Goal: Use online tool/utility: Utilize a website feature to perform a specific function

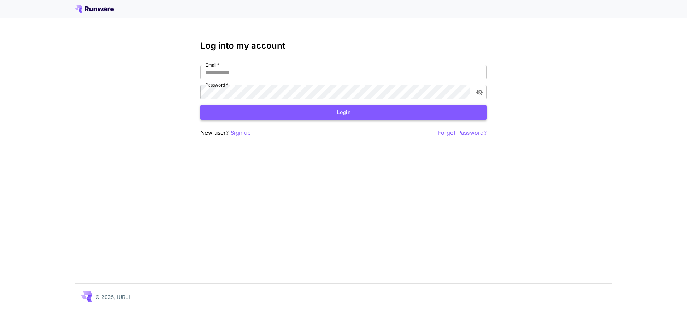
type input "**********"
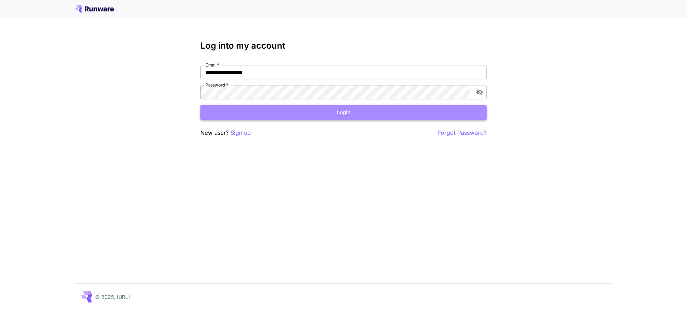
click at [303, 108] on button "Login" at bounding box center [344, 112] width 286 height 15
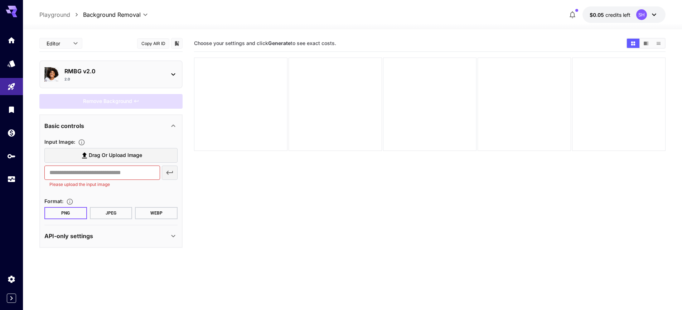
click at [54, 16] on p "Playground" at bounding box center [54, 14] width 31 height 9
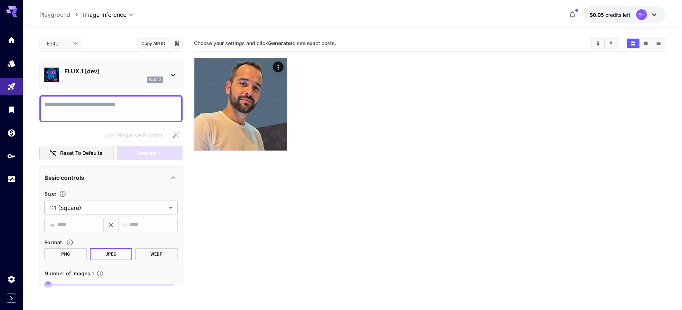
click at [130, 14] on body "**********" at bounding box center [341, 183] width 682 height 367
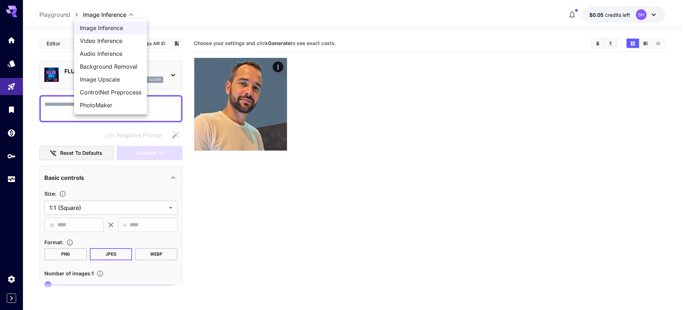
click at [282, 212] on div at bounding box center [343, 155] width 687 height 310
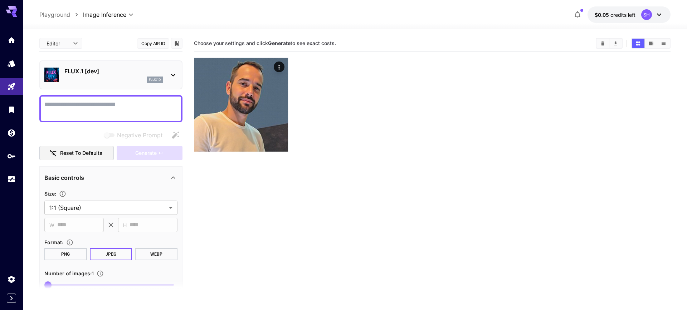
click at [121, 17] on body "**********" at bounding box center [343, 183] width 687 height 367
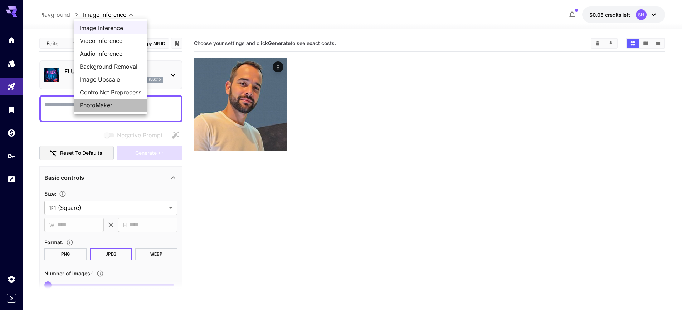
click at [110, 106] on span "PhotoMaker" at bounding box center [111, 105] width 62 height 9
type input "**********"
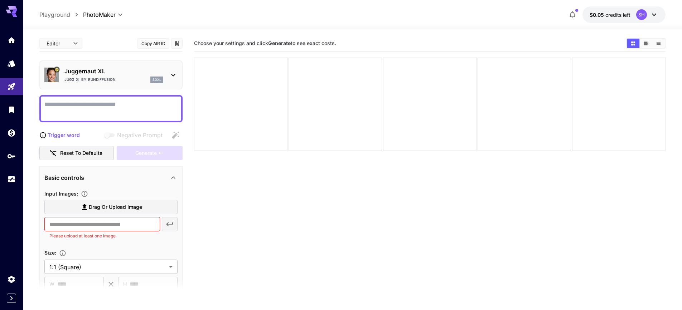
click at [169, 76] on icon at bounding box center [173, 75] width 9 height 9
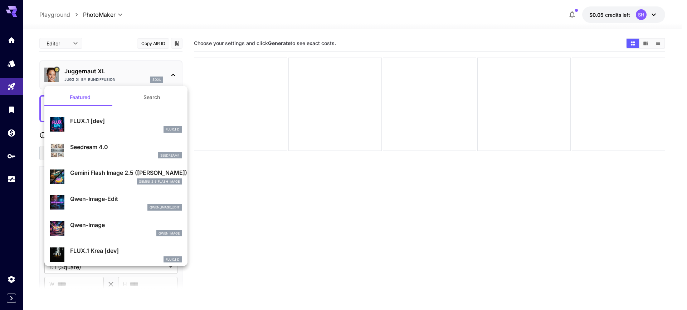
click at [102, 153] on div "seedream4" at bounding box center [126, 156] width 112 height 6
type input "***"
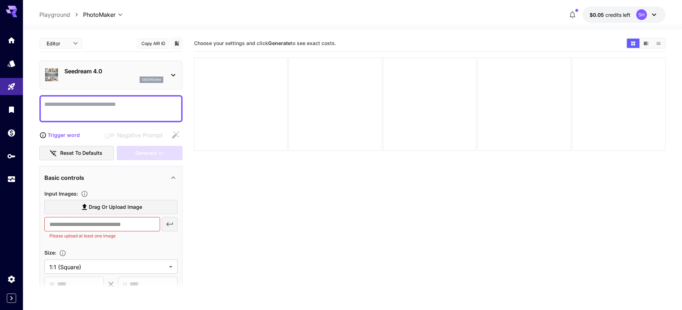
click at [104, 110] on textarea "Negative Prompt" at bounding box center [110, 108] width 133 height 17
click at [261, 205] on section "Choose your settings and click Generate to see exact costs." at bounding box center [430, 190] width 472 height 310
click at [177, 72] on icon at bounding box center [173, 75] width 9 height 9
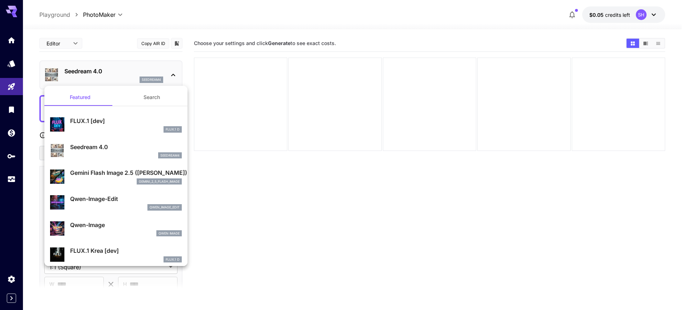
click at [177, 72] on div at bounding box center [343, 155] width 687 height 310
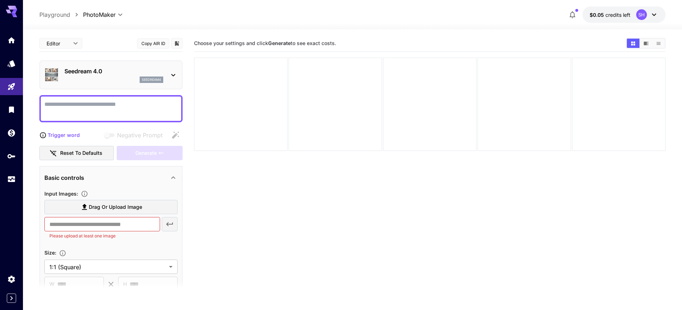
click at [177, 72] on icon at bounding box center [173, 75] width 9 height 9
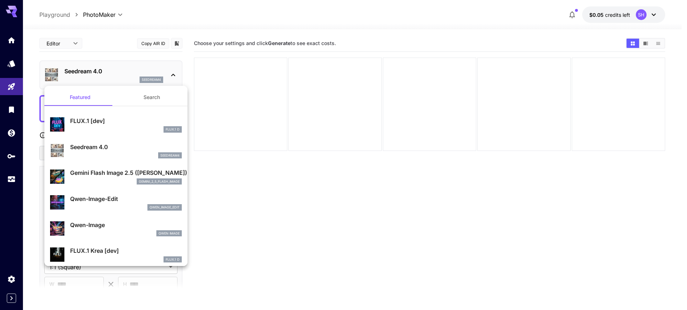
click at [119, 156] on div "seedream4" at bounding box center [126, 156] width 112 height 6
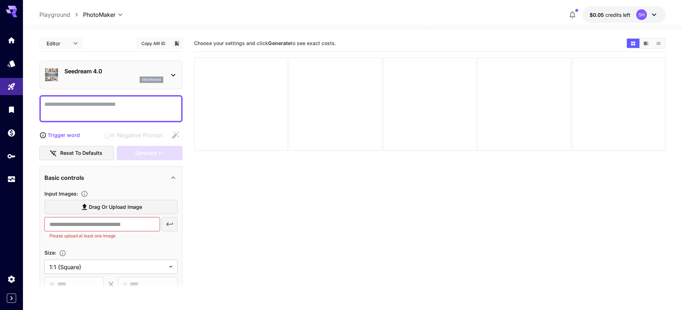
click at [207, 196] on section "Choose your settings and click Generate to see exact costs." at bounding box center [430, 190] width 472 height 310
click at [259, 211] on section "Choose your settings and click Generate to see exact costs." at bounding box center [430, 190] width 472 height 310
click at [305, 230] on section "Choose your settings and click Generate to see exact costs." at bounding box center [430, 190] width 472 height 310
click at [649, 13] on div "SH" at bounding box center [647, 14] width 22 height 11
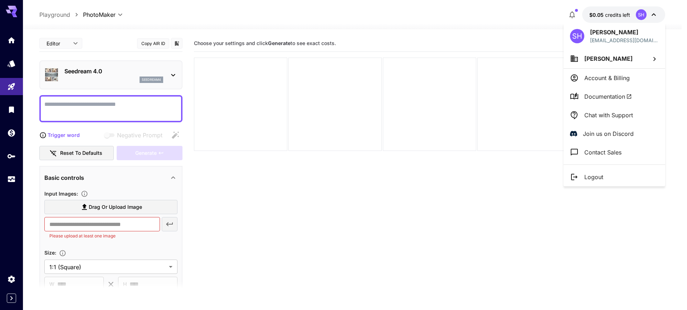
click at [653, 13] on div at bounding box center [343, 155] width 687 height 310
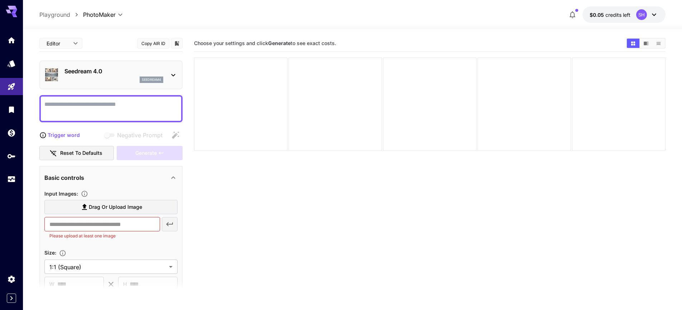
click at [512, 24] on div at bounding box center [352, 25] width 659 height 9
click at [170, 75] on icon at bounding box center [173, 75] width 9 height 9
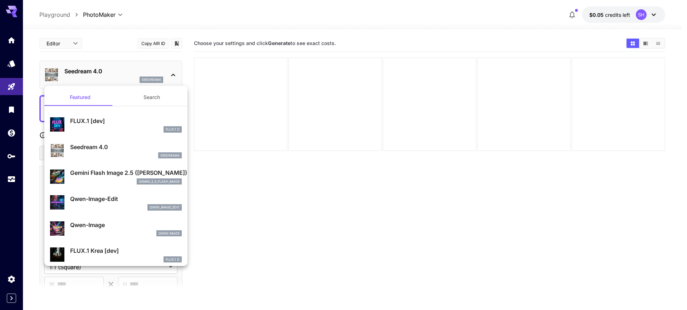
click at [170, 75] on div at bounding box center [343, 155] width 687 height 310
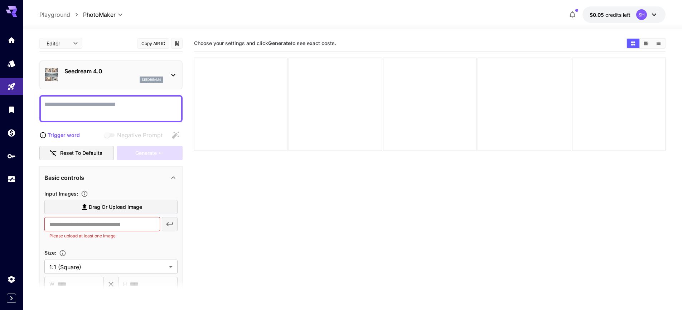
click at [62, 135] on p "Trigger word" at bounding box center [64, 135] width 32 height 8
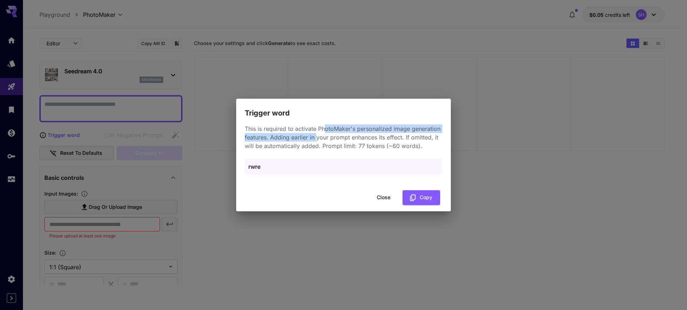
drag, startPoint x: 326, startPoint y: 129, endPoint x: 318, endPoint y: 136, distance: 10.4
click at [318, 136] on p "This is required to activate PhotoMaker's personalized image generation feature…" at bounding box center [344, 138] width 198 height 26
drag, startPoint x: 342, startPoint y: 135, endPoint x: 395, endPoint y: 135, distance: 52.6
click at [395, 135] on p "This is required to activate PhotoMaker's personalized image generation feature…" at bounding box center [344, 138] width 198 height 26
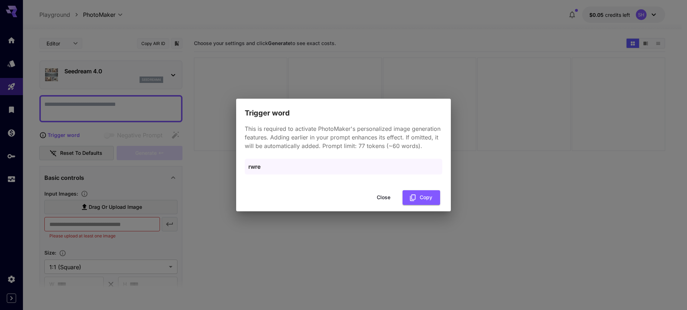
click at [402, 138] on p "This is required to activate PhotoMaker's personalized image generation feature…" at bounding box center [344, 138] width 198 height 26
drag, startPoint x: 410, startPoint y: 139, endPoint x: 320, endPoint y: 146, distance: 89.4
click at [320, 146] on p "This is required to activate PhotoMaker's personalized image generation feature…" at bounding box center [344, 138] width 198 height 26
drag, startPoint x: 341, startPoint y: 145, endPoint x: 400, endPoint y: 145, distance: 58.4
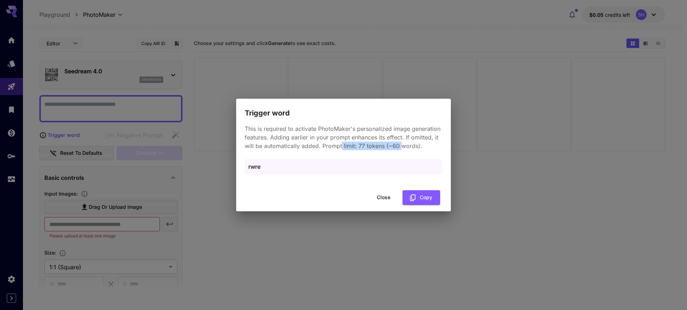
click at [400, 145] on p "This is required to activate PhotoMaker's personalized image generation feature…" at bounding box center [344, 138] width 198 height 26
click at [265, 166] on p "rwre" at bounding box center [343, 167] width 190 height 9
click at [256, 163] on p "rwre" at bounding box center [343, 167] width 190 height 9
click at [254, 168] on p "rwre" at bounding box center [343, 167] width 190 height 9
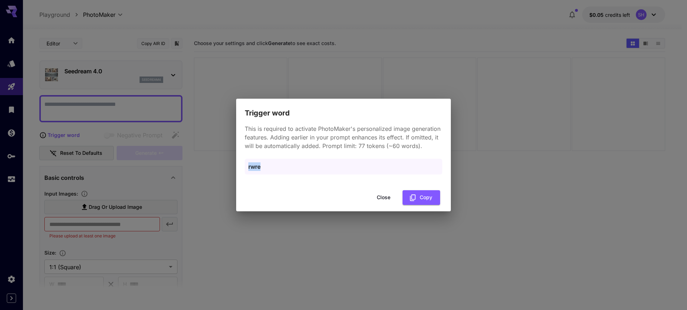
click at [254, 168] on p "rwre" at bounding box center [343, 167] width 190 height 9
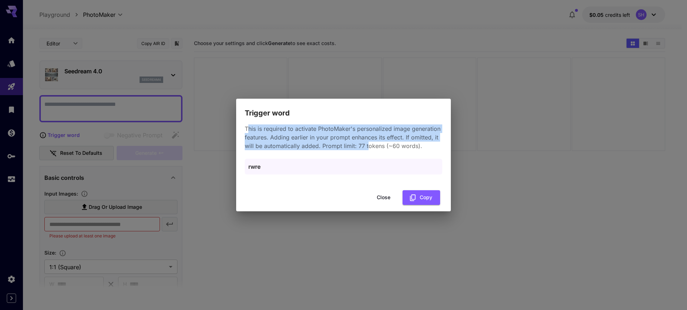
drag, startPoint x: 249, startPoint y: 129, endPoint x: 369, endPoint y: 146, distance: 121.2
click at [369, 146] on p "This is required to activate PhotoMaker's personalized image generation feature…" at bounding box center [344, 138] width 198 height 26
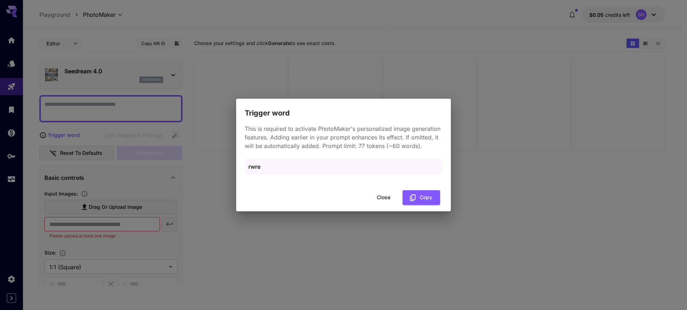
click at [383, 198] on button "Close" at bounding box center [384, 197] width 32 height 15
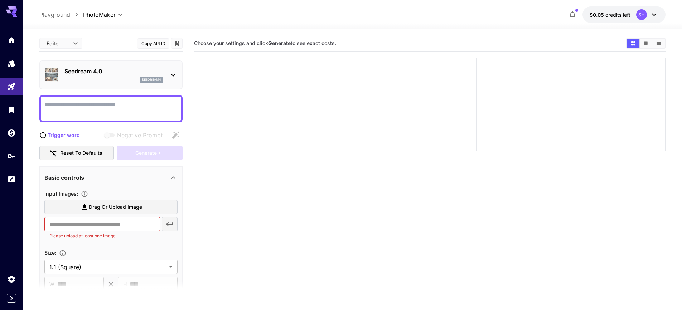
click at [177, 136] on div "Negative Prompt" at bounding box center [131, 135] width 103 height 14
click at [111, 73] on p "Seedream 4.0" at bounding box center [113, 71] width 99 height 9
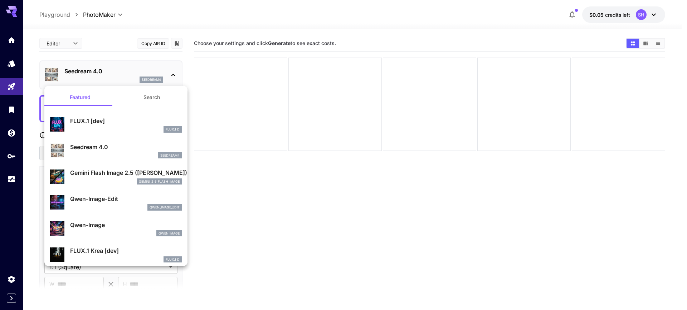
click at [96, 19] on div at bounding box center [343, 155] width 687 height 310
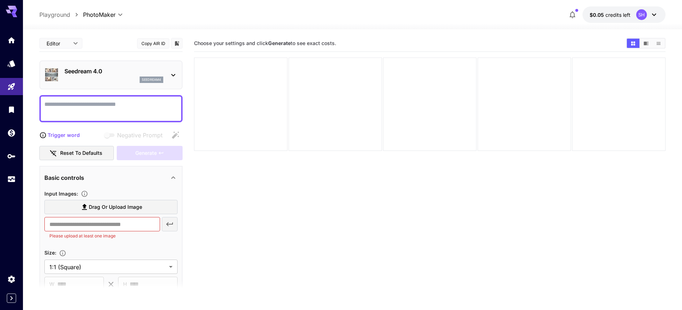
click at [101, 14] on div "Featured Search FLUX.1 [dev] FLUX.1 D Seedream 4.0 seedream4 Gemini Flash Image…" at bounding box center [71, 107] width 143 height 215
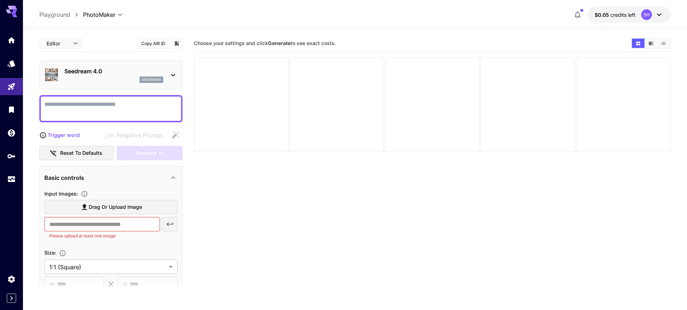
click at [101, 14] on body "**********" at bounding box center [343, 183] width 687 height 367
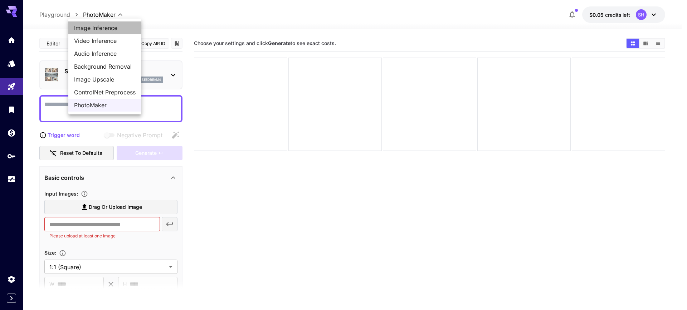
click at [112, 28] on span "Image Inference" at bounding box center [105, 28] width 62 height 9
type input "**********"
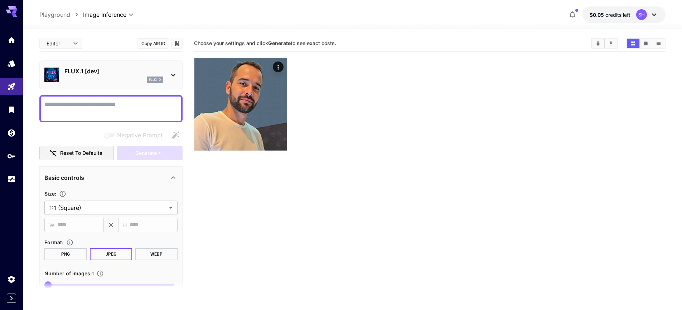
click at [107, 112] on textarea "Negative Prompt" at bounding box center [110, 108] width 133 height 17
type textarea "*****"
click at [149, 154] on span "Generate" at bounding box center [145, 153] width 21 height 9
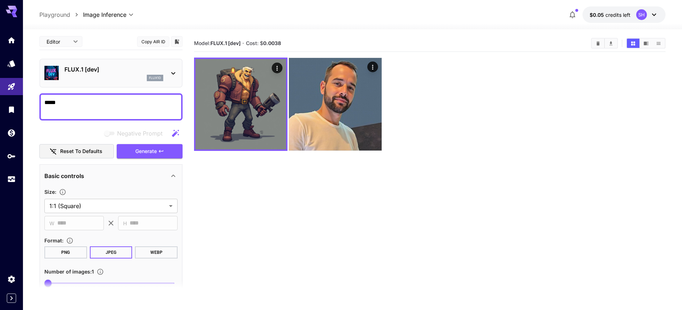
click at [95, 115] on textarea "*****" at bounding box center [110, 106] width 133 height 17
drag, startPoint x: 75, startPoint y: 97, endPoint x: 51, endPoint y: 86, distance: 26.3
click at [45, 90] on div "**********" at bounding box center [110, 243] width 143 height 420
click at [138, 65] on p "FLUX.1 [dev]" at bounding box center [113, 69] width 99 height 9
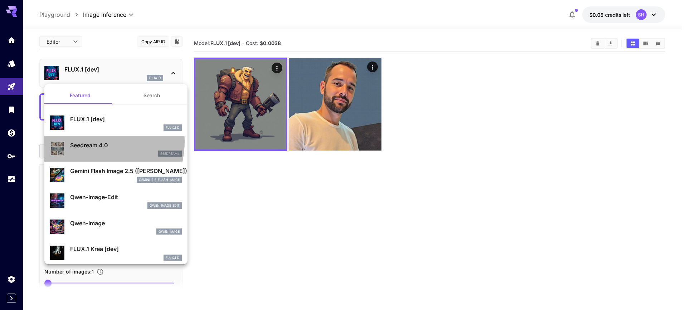
click at [94, 142] on p "Seedream 4.0" at bounding box center [126, 145] width 112 height 9
type input "**********"
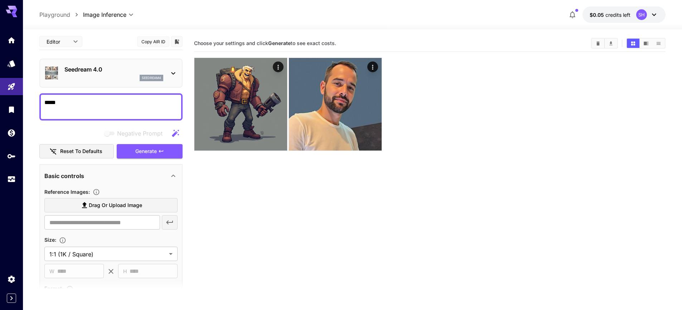
click at [107, 110] on textarea "*****" at bounding box center [110, 106] width 133 height 17
click at [135, 153] on span "Generate" at bounding box center [145, 151] width 21 height 9
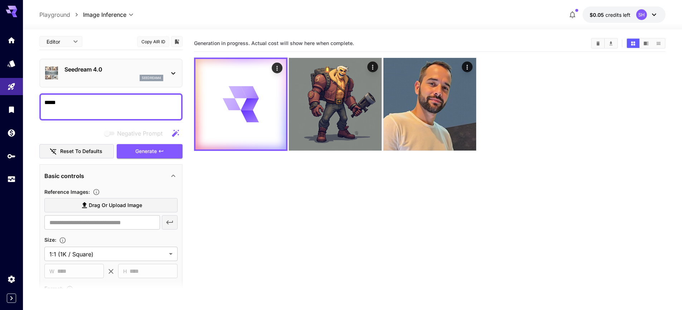
click at [124, 73] on p "Seedream 4.0" at bounding box center [113, 69] width 99 height 9
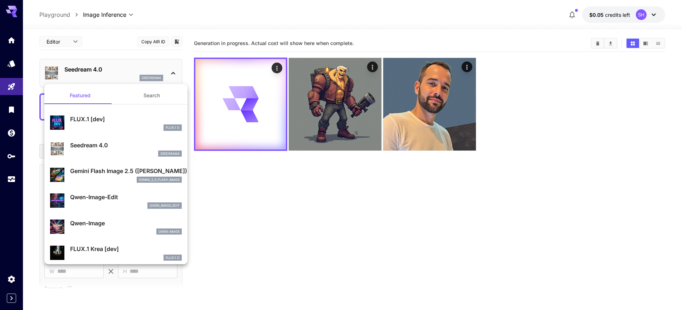
click at [124, 73] on div at bounding box center [343, 155] width 687 height 310
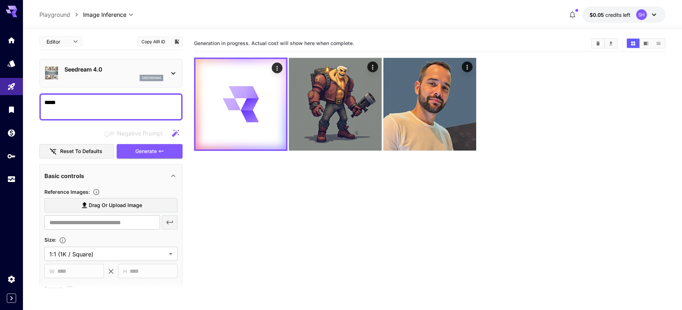
click at [257, 211] on section "Generation in progress. Actual cost will show here when complete." at bounding box center [430, 190] width 472 height 310
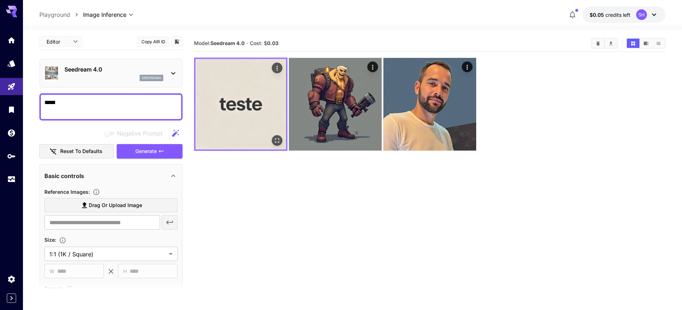
click at [233, 105] on img at bounding box center [240, 104] width 91 height 91
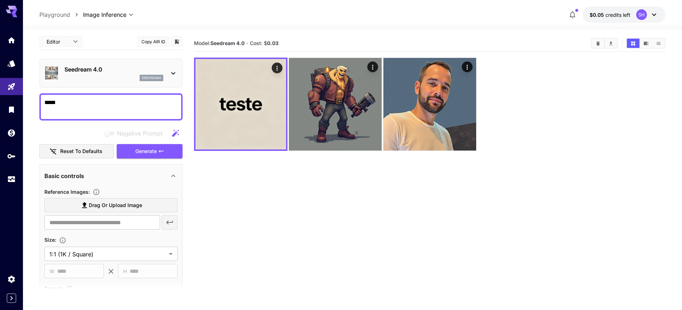
click at [172, 132] on icon "button" at bounding box center [175, 133] width 9 height 9
type textarea "**********"
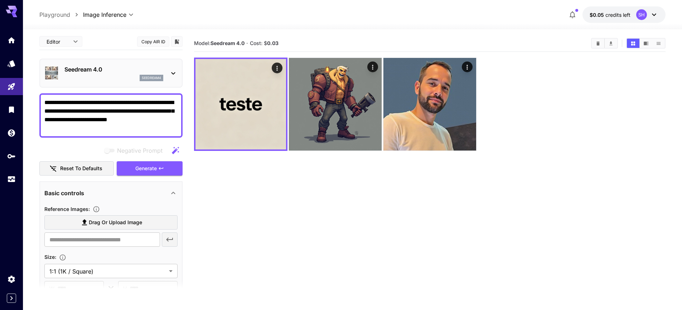
drag, startPoint x: 126, startPoint y: 126, endPoint x: 13, endPoint y: 77, distance: 123.0
click at [13, 77] on div "**********" at bounding box center [341, 183] width 682 height 367
click at [156, 129] on textarea "**********" at bounding box center [110, 115] width 133 height 34
click at [337, 227] on section "Model: Seedream 4.0 · Cost: $ 0.03" at bounding box center [430, 190] width 472 height 310
click at [314, 230] on section "Model: Seedream 4.0 · Cost: $ 0.03" at bounding box center [430, 190] width 472 height 310
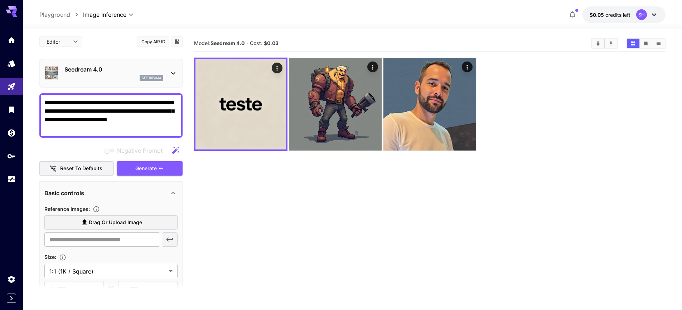
click at [545, 174] on section "Model: Seedream 4.0 · Cost: $ 0.03" at bounding box center [430, 190] width 472 height 310
click at [236, 198] on section "Model: Seedream 4.0 · Cost: $ 0.03" at bounding box center [430, 190] width 472 height 310
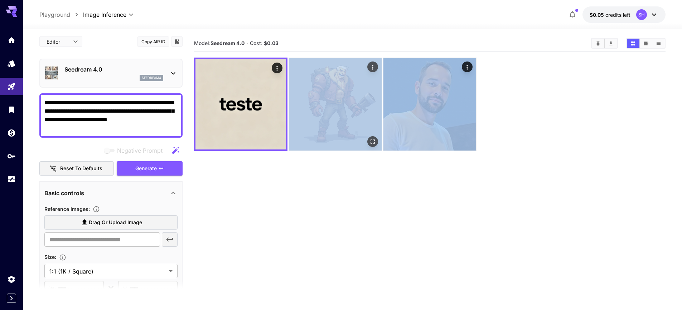
drag, startPoint x: 535, startPoint y: 159, endPoint x: 290, endPoint y: 65, distance: 262.7
click at [290, 65] on section "Model: Seedream 4.0 · Cost: $ 0.03" at bounding box center [430, 190] width 472 height 310
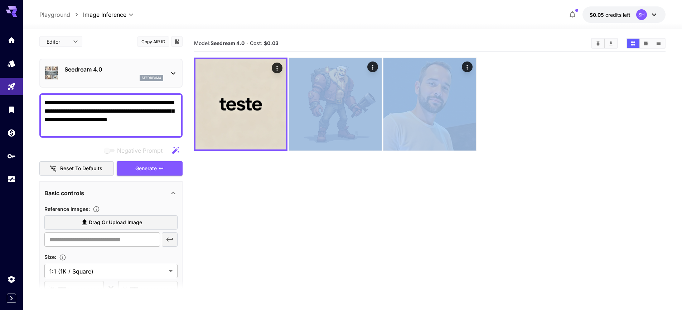
click at [549, 160] on section "Model: Seedream 4.0 · Cost: $ 0.03" at bounding box center [430, 190] width 472 height 310
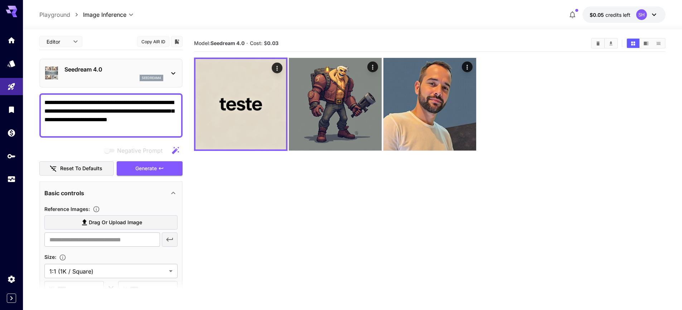
click at [389, 243] on section "Model: Seedream 4.0 · Cost: $ 0.03" at bounding box center [430, 190] width 472 height 310
click at [285, 217] on section "Model: Seedream 4.0 · Cost: $ 0.03" at bounding box center [430, 190] width 472 height 310
drag, startPoint x: 107, startPoint y: 133, endPoint x: 48, endPoint y: 81, distance: 78.6
click at [48, 81] on div "**********" at bounding box center [110, 218] width 143 height 370
click at [259, 203] on section "Model: Seedream 4.0 · Cost: $ 0.03" at bounding box center [430, 190] width 472 height 310
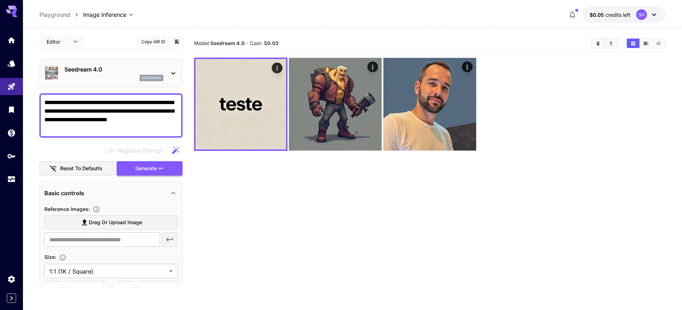
click at [144, 170] on span "Generate" at bounding box center [145, 168] width 21 height 9
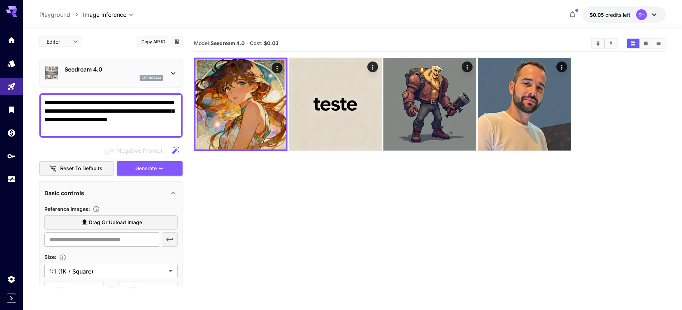
click at [331, 248] on section "Model: Seedream 4.0 · Cost: $ 0.03" at bounding box center [430, 190] width 472 height 310
click at [375, 230] on section "Model: Seedream 4.0 · Cost: $ 0.03" at bounding box center [430, 190] width 472 height 310
click at [327, 216] on section "Model: Seedream 4.0 · Cost: $ 0.03" at bounding box center [430, 190] width 472 height 310
drag, startPoint x: 327, startPoint y: 216, endPoint x: 312, endPoint y: 229, distance: 20.1
click at [323, 220] on section "Model: Seedream 4.0 · Cost: $ 0.03" at bounding box center [430, 190] width 472 height 310
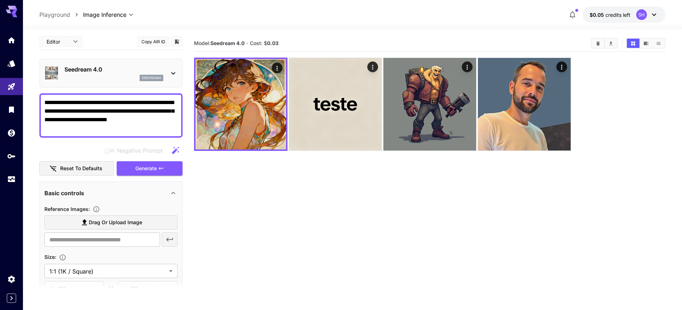
click at [255, 191] on section "Model: Seedream 4.0 · Cost: $ 0.03" at bounding box center [430, 190] width 472 height 310
click at [262, 201] on section "Model: Seedream 4.0 · Cost: $ 0.03" at bounding box center [430, 190] width 472 height 310
click at [251, 174] on section "Model: Seedream 4.0 · Cost: $ 0.03" at bounding box center [430, 190] width 472 height 310
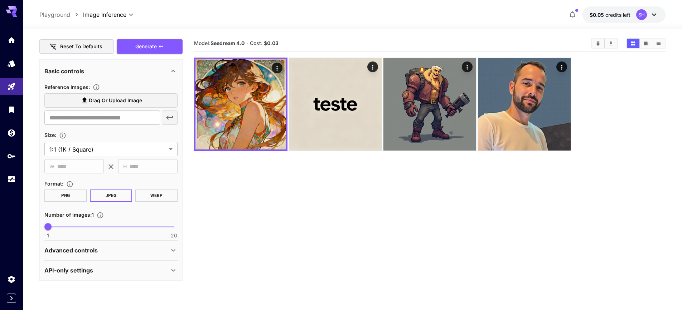
click at [160, 99] on label "Drag or upload image" at bounding box center [110, 100] width 133 height 15
click at [0, 0] on input "Drag or upload image" at bounding box center [0, 0] width 0 height 0
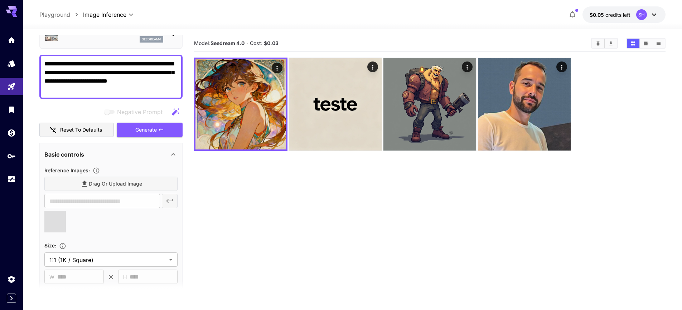
scroll to position [0, 0]
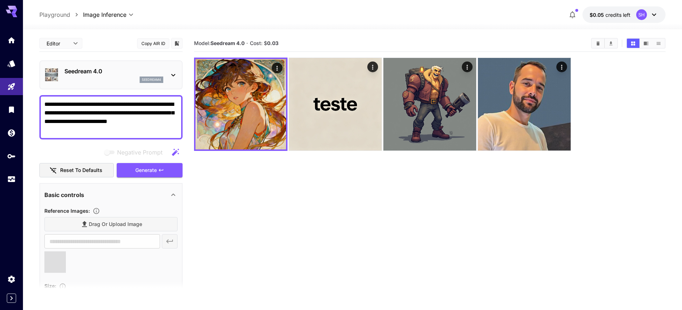
type input "**********"
drag, startPoint x: 109, startPoint y: 130, endPoint x: -5, endPoint y: 90, distance: 121.3
click at [0, 90] on html "**********" at bounding box center [341, 183] width 682 height 367
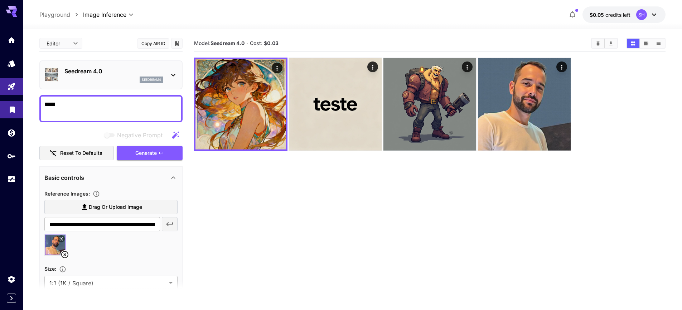
drag, startPoint x: 107, startPoint y: 109, endPoint x: 20, endPoint y: 103, distance: 86.5
click at [20, 103] on div "**********" at bounding box center [341, 183] width 682 height 367
paste textarea "**********"
click at [135, 154] on span "Generate" at bounding box center [145, 153] width 21 height 9
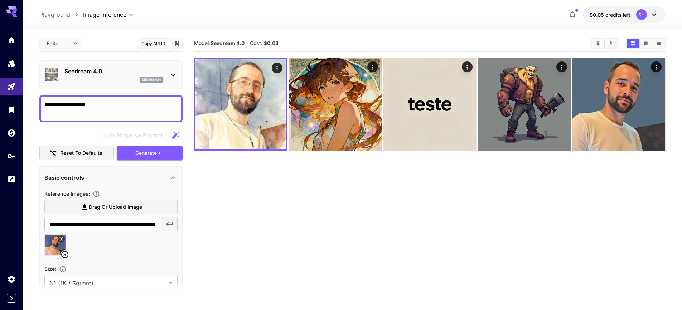
click at [130, 116] on textarea "**********" at bounding box center [110, 108] width 133 height 17
click at [164, 154] on icon "button" at bounding box center [161, 153] width 6 height 6
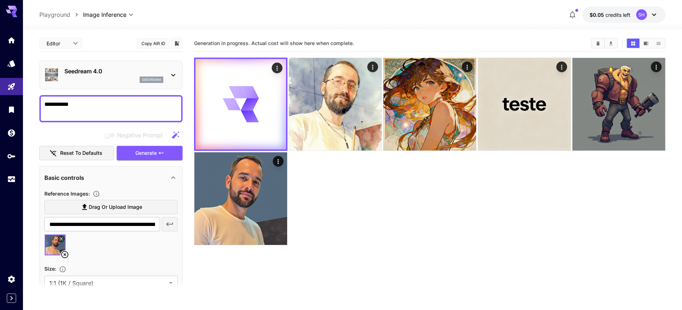
click at [102, 111] on textarea "**********" at bounding box center [110, 108] width 133 height 17
click at [168, 154] on button "Generate" at bounding box center [150, 153] width 66 height 15
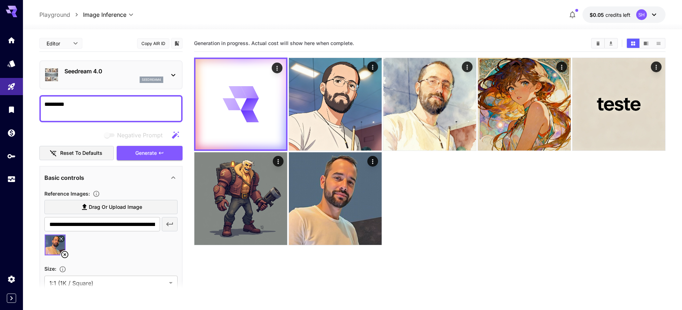
click at [657, 15] on icon at bounding box center [654, 14] width 9 height 9
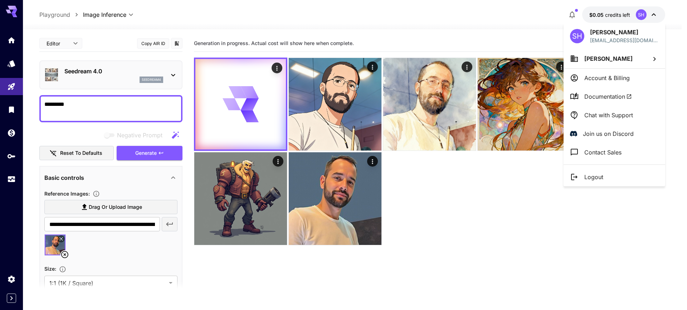
click at [655, 12] on div at bounding box center [343, 155] width 687 height 310
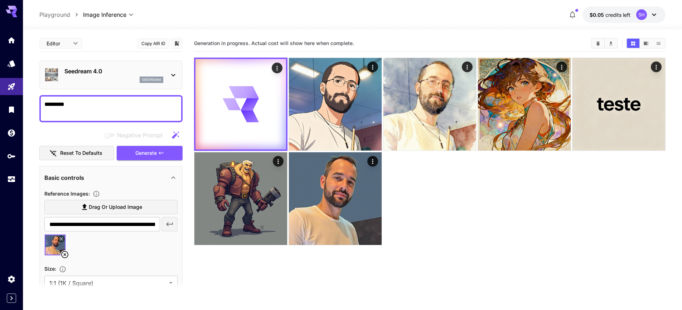
click at [432, 229] on div at bounding box center [430, 152] width 472 height 188
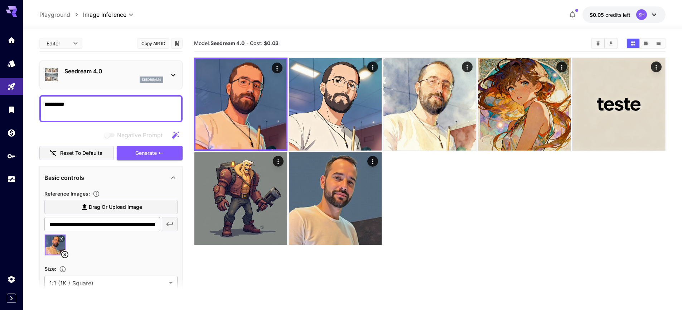
click at [105, 113] on textarea "*********" at bounding box center [110, 108] width 133 height 17
click at [108, 109] on textarea "**********" at bounding box center [110, 108] width 133 height 17
click at [105, 107] on textarea "**********" at bounding box center [110, 108] width 133 height 17
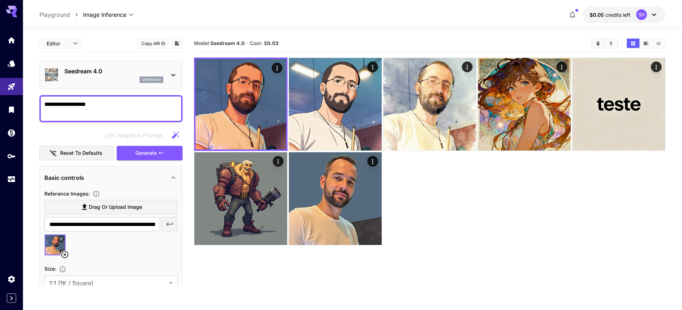
click at [105, 107] on textarea "**********" at bounding box center [110, 108] width 133 height 17
click at [89, 106] on textarea "**********" at bounding box center [110, 108] width 133 height 17
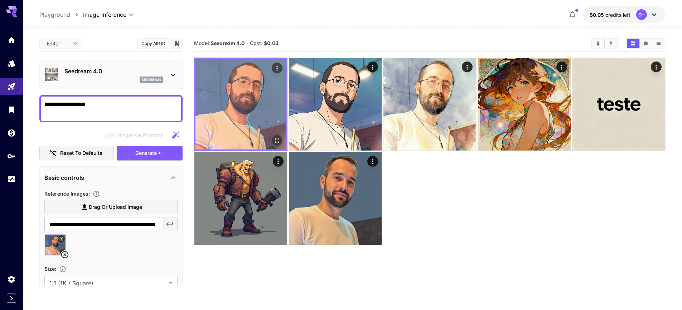
paste textarea "*"
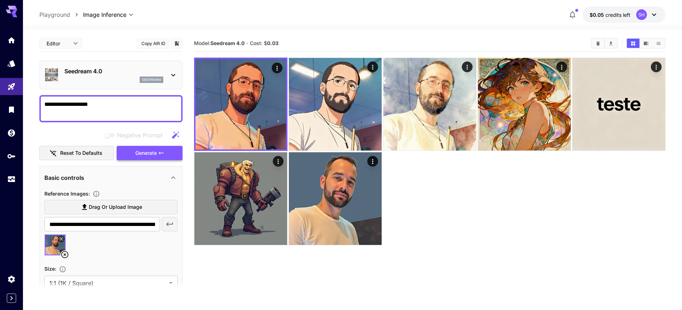
type textarea "**********"
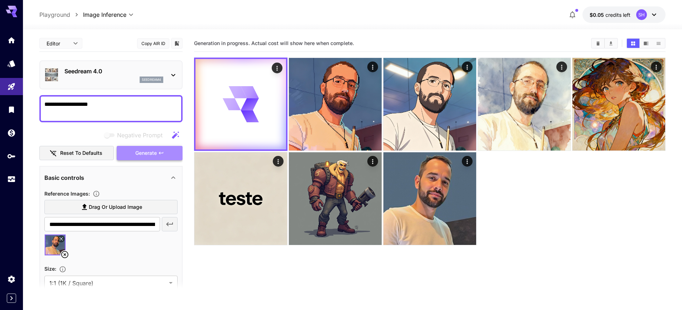
click at [166, 158] on button "Generate" at bounding box center [150, 153] width 66 height 15
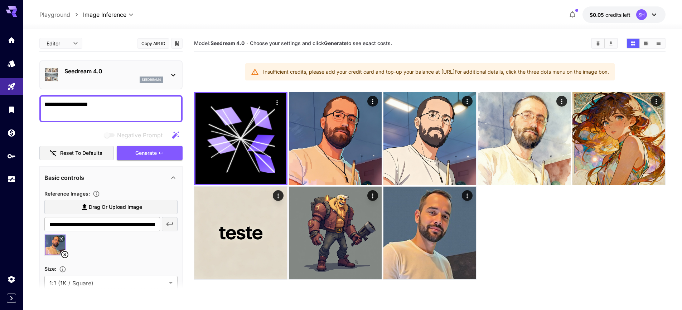
click at [121, 106] on textarea "**********" at bounding box center [110, 108] width 133 height 17
click at [657, 13] on icon at bounding box center [654, 14] width 9 height 9
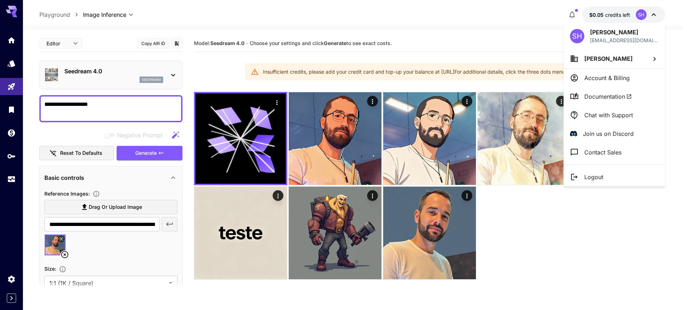
click at [655, 13] on div at bounding box center [343, 155] width 687 height 310
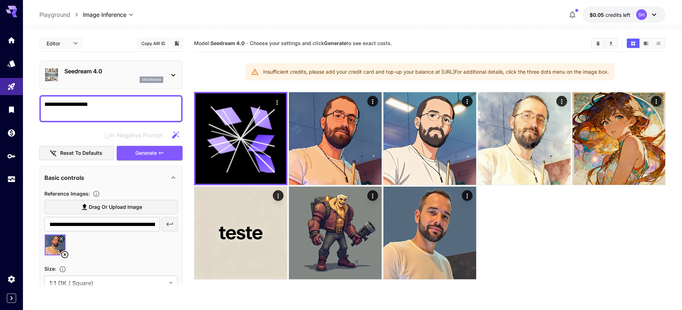
click at [504, 24] on div at bounding box center [352, 25] width 659 height 9
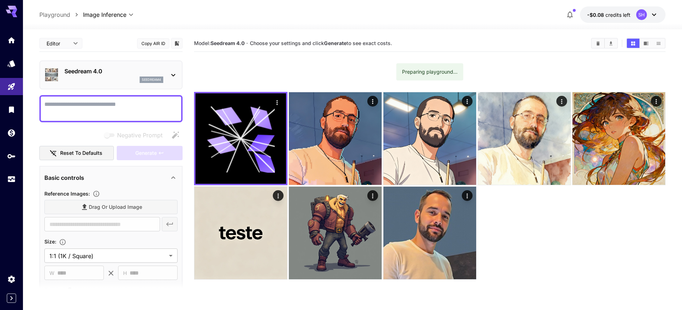
click at [175, 71] on icon at bounding box center [173, 75] width 9 height 9
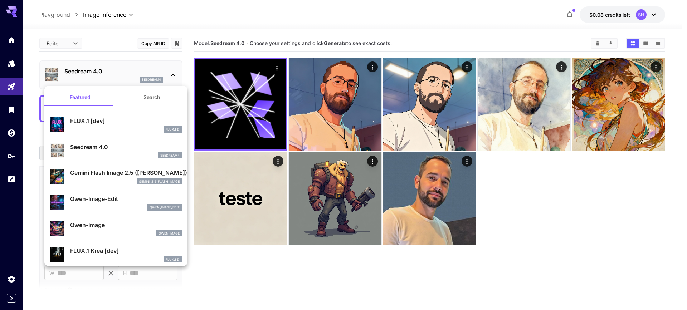
click at [175, 71] on div at bounding box center [343, 155] width 687 height 310
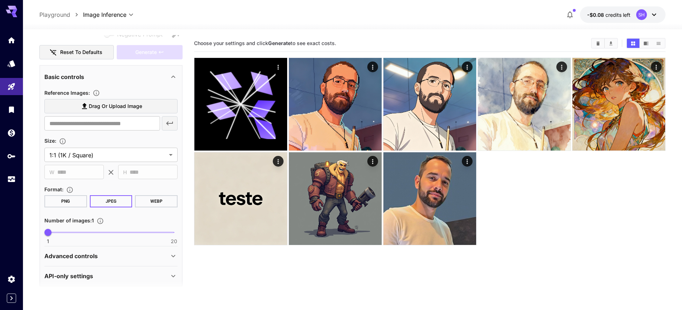
scroll to position [107, 0]
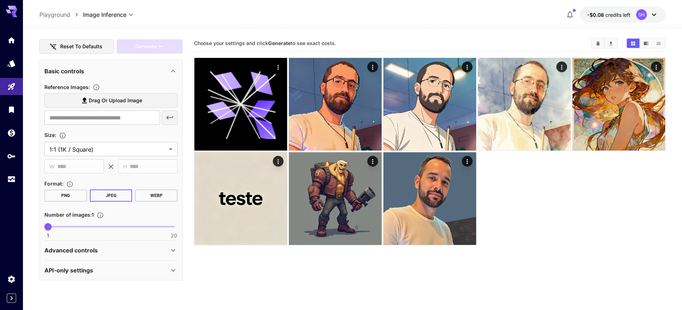
click at [130, 274] on div "API-only settings" at bounding box center [106, 270] width 125 height 9
click at [135, 271] on div "API-only settings" at bounding box center [106, 270] width 125 height 9
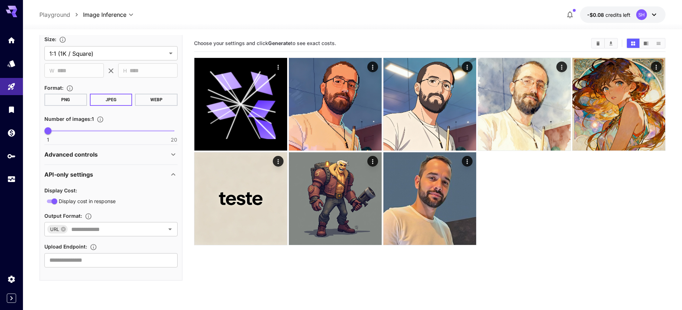
scroll to position [160, 0]
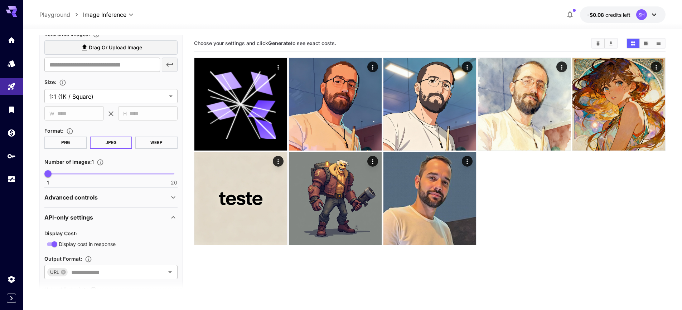
click at [121, 194] on div "Advanced controls" at bounding box center [106, 197] width 125 height 9
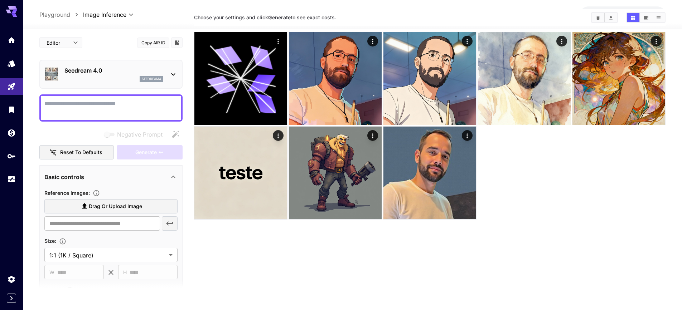
scroll to position [0, 0]
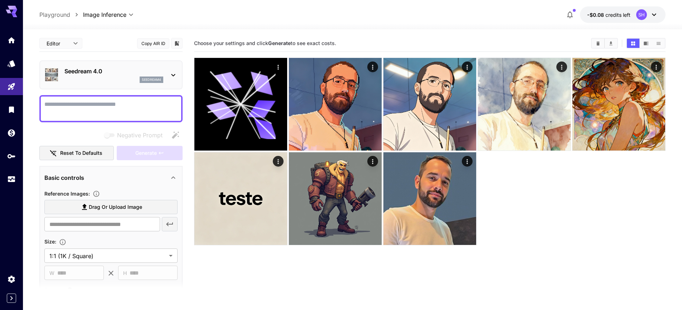
click at [651, 14] on icon at bounding box center [654, 14] width 9 height 9
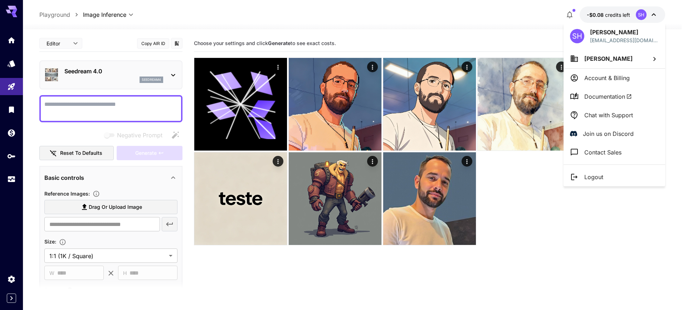
click at [656, 14] on div at bounding box center [343, 155] width 687 height 310
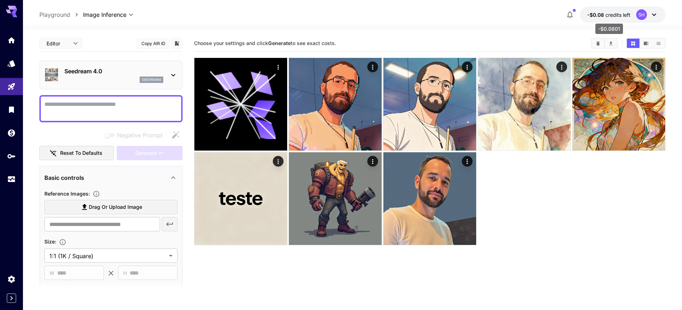
click at [616, 14] on span "credits left" at bounding box center [617, 15] width 25 height 6
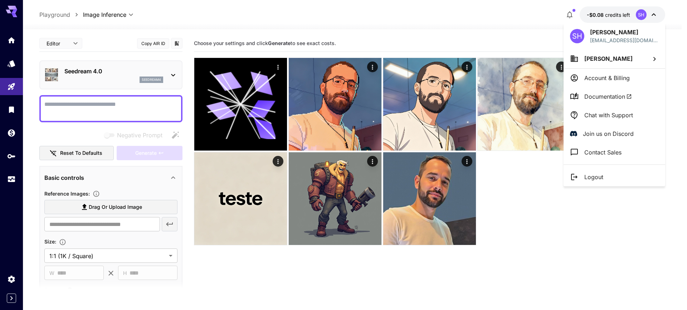
click at [616, 14] on div at bounding box center [343, 155] width 687 height 310
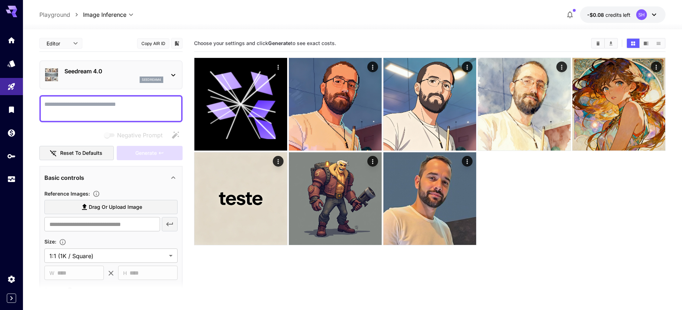
click at [154, 70] on p "Seedream 4.0" at bounding box center [113, 71] width 99 height 9
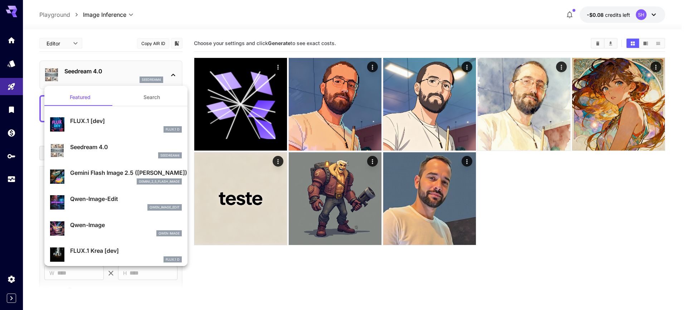
click at [154, 70] on div at bounding box center [343, 155] width 687 height 310
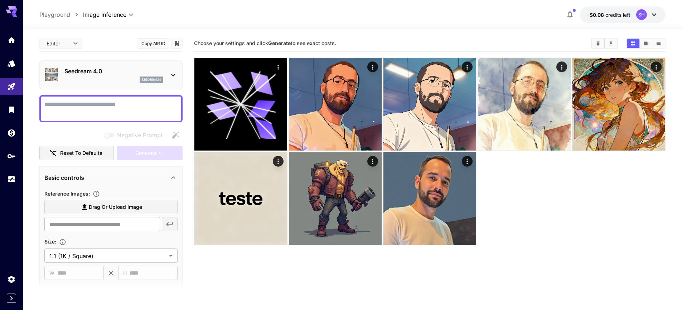
click at [564, 213] on div at bounding box center [430, 152] width 472 height 188
click at [120, 36] on div "Editor **** ​ Copy AIR ID" at bounding box center [110, 43] width 143 height 17
click at [576, 227] on div at bounding box center [430, 152] width 472 height 188
click at [564, 227] on div at bounding box center [430, 152] width 472 height 188
click at [562, 243] on div at bounding box center [430, 152] width 472 height 188
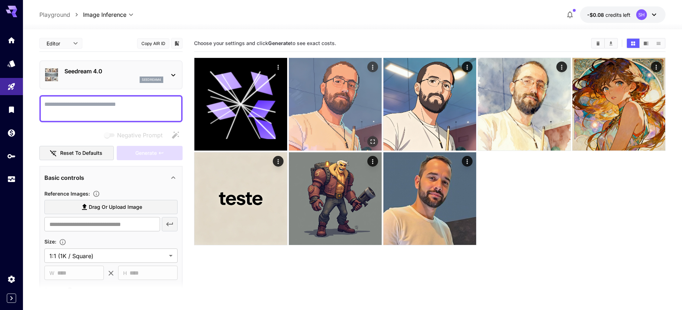
click at [324, 110] on img at bounding box center [335, 104] width 93 height 93
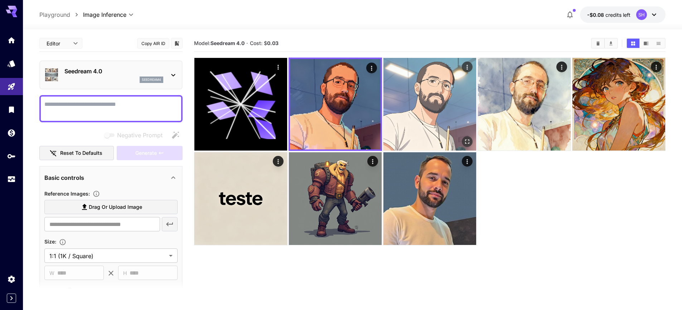
click at [444, 115] on img at bounding box center [429, 104] width 93 height 93
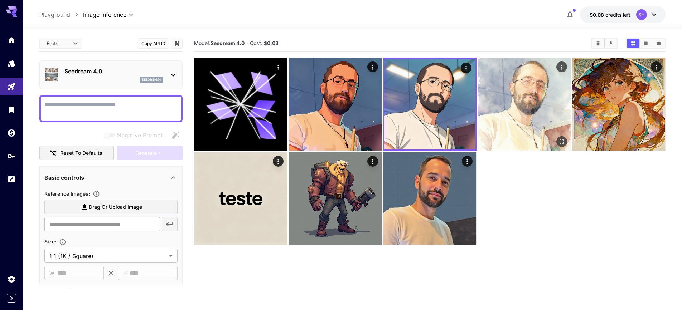
click at [515, 110] on img at bounding box center [524, 104] width 93 height 93
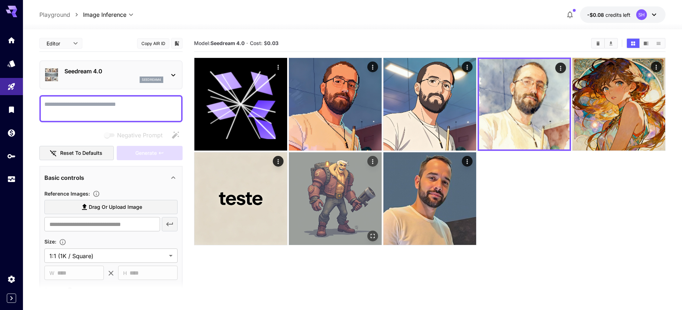
click at [307, 184] on img at bounding box center [335, 199] width 93 height 93
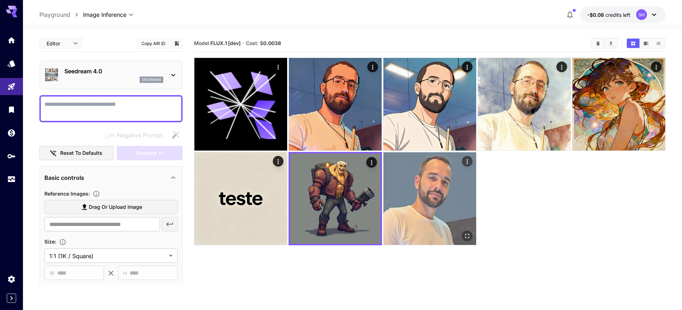
click at [432, 201] on img at bounding box center [429, 199] width 93 height 93
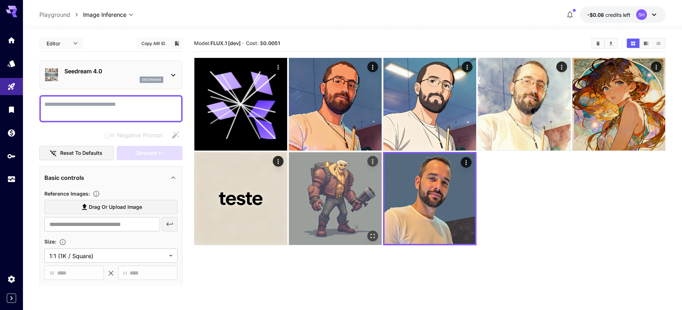
click at [359, 190] on img at bounding box center [335, 199] width 93 height 93
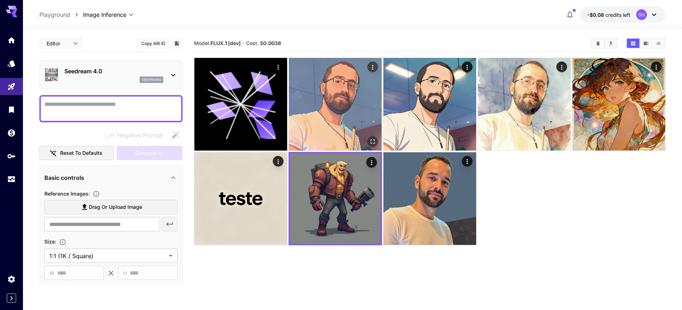
click at [347, 108] on img at bounding box center [335, 104] width 93 height 93
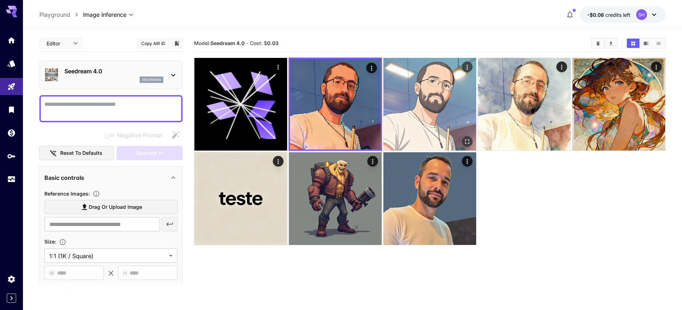
click at [441, 115] on img at bounding box center [429, 104] width 93 height 93
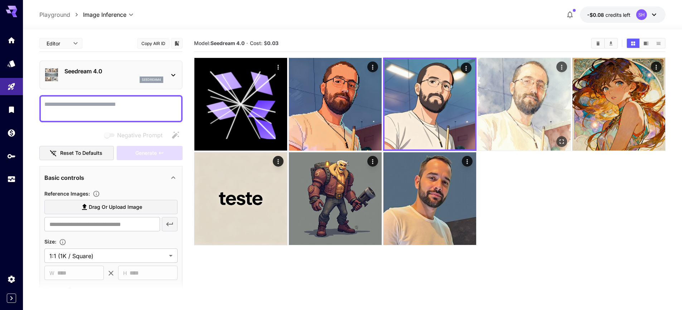
click at [534, 121] on img at bounding box center [524, 104] width 93 height 93
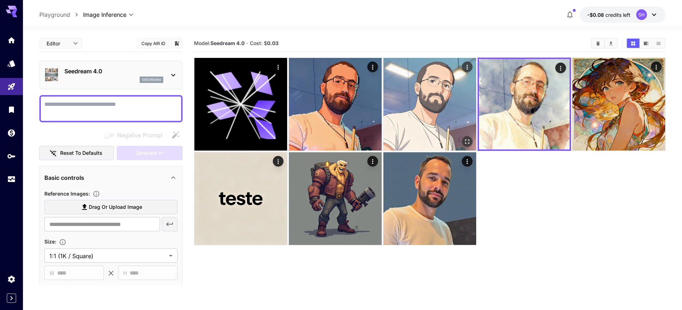
click at [411, 120] on img at bounding box center [429, 104] width 93 height 93
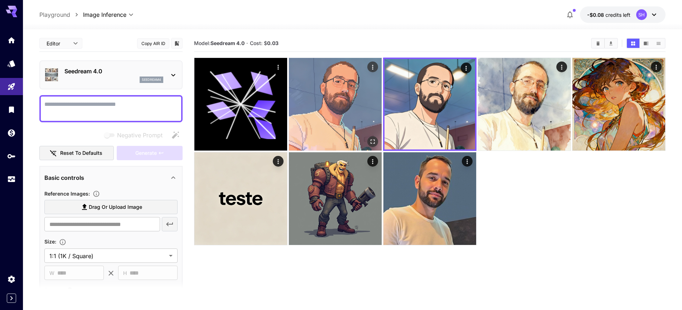
click at [347, 112] on img at bounding box center [335, 104] width 93 height 93
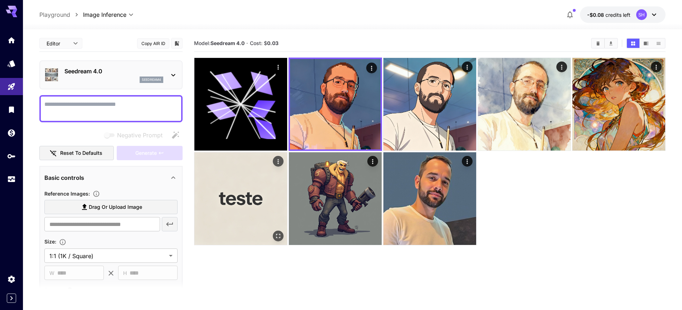
click at [250, 190] on img at bounding box center [240, 199] width 93 height 93
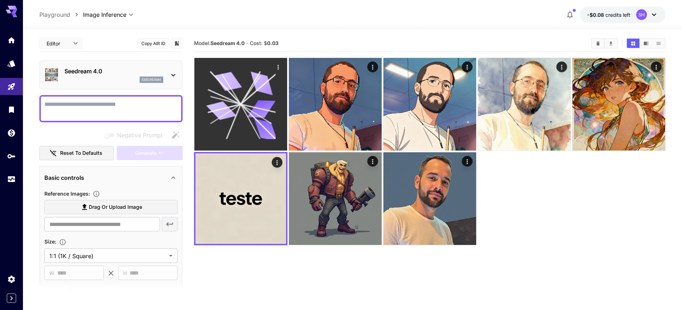
click at [235, 119] on icon at bounding box center [233, 121] width 14 height 35
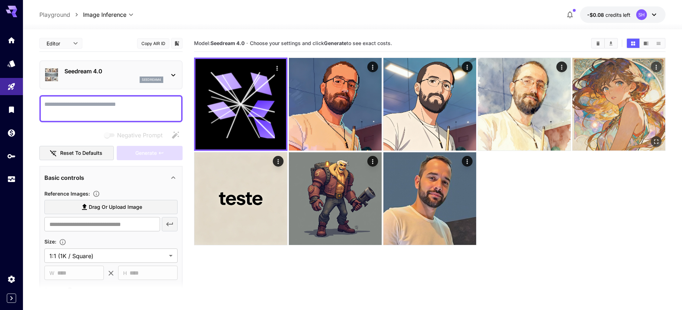
click at [600, 90] on img at bounding box center [619, 104] width 93 height 93
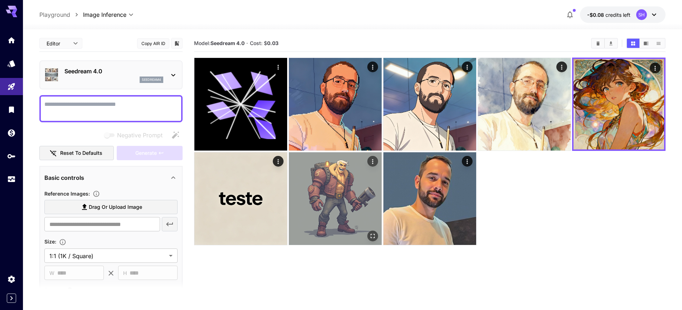
click at [340, 170] on img at bounding box center [335, 199] width 93 height 93
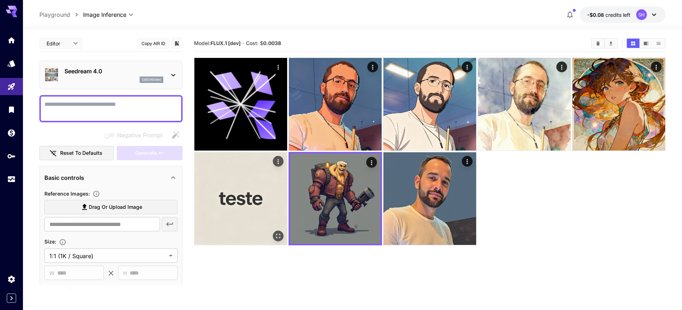
click at [240, 194] on img at bounding box center [240, 199] width 93 height 93
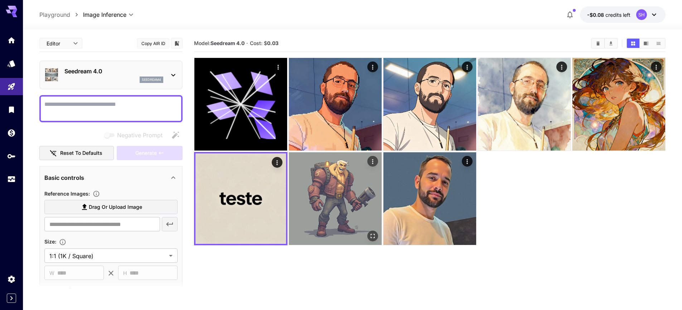
click at [323, 199] on img at bounding box center [335, 199] width 93 height 93
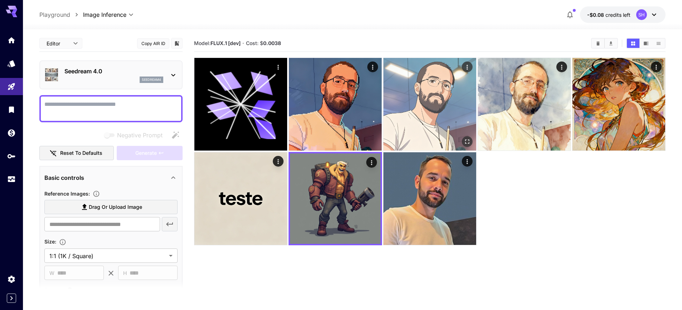
drag, startPoint x: 330, startPoint y: 126, endPoint x: 430, endPoint y: 124, distance: 99.9
click at [330, 126] on img at bounding box center [335, 104] width 93 height 93
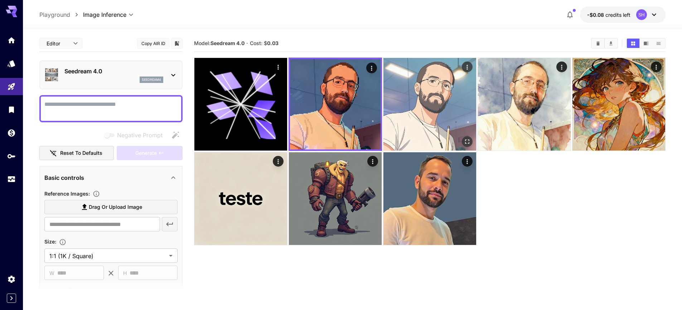
click at [446, 113] on img at bounding box center [429, 104] width 93 height 93
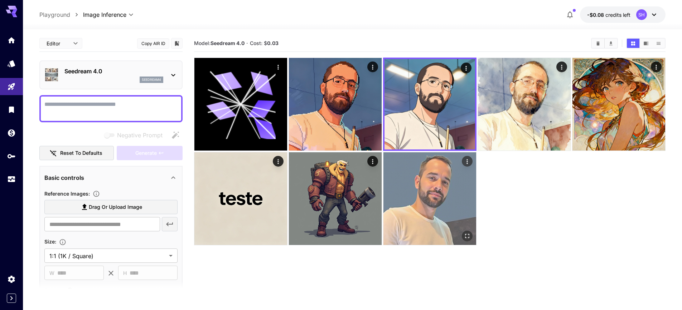
click at [441, 197] on img at bounding box center [429, 199] width 93 height 93
